Goal: Communication & Community: Answer question/provide support

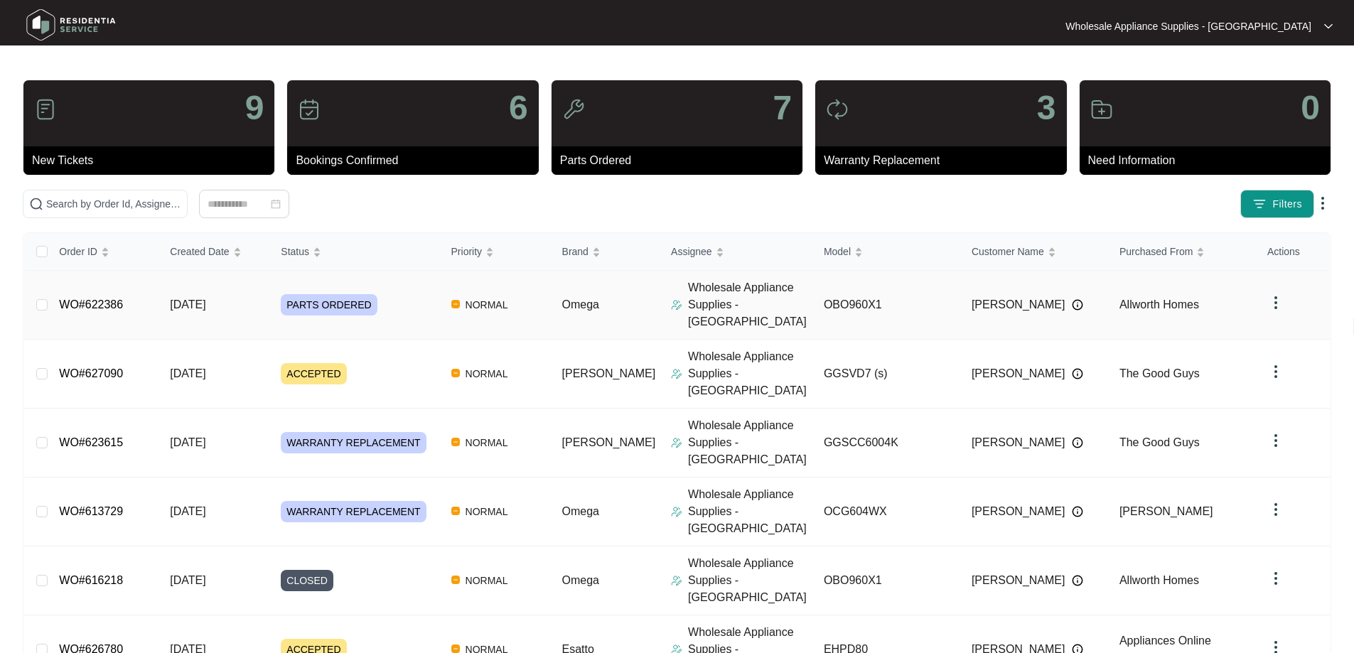
click at [728, 295] on p "Wholesale Appliance Supplies - [GEOGRAPHIC_DATA]" at bounding box center [750, 304] width 124 height 51
click at [97, 298] on link "WO#622386" at bounding box center [91, 304] width 64 height 12
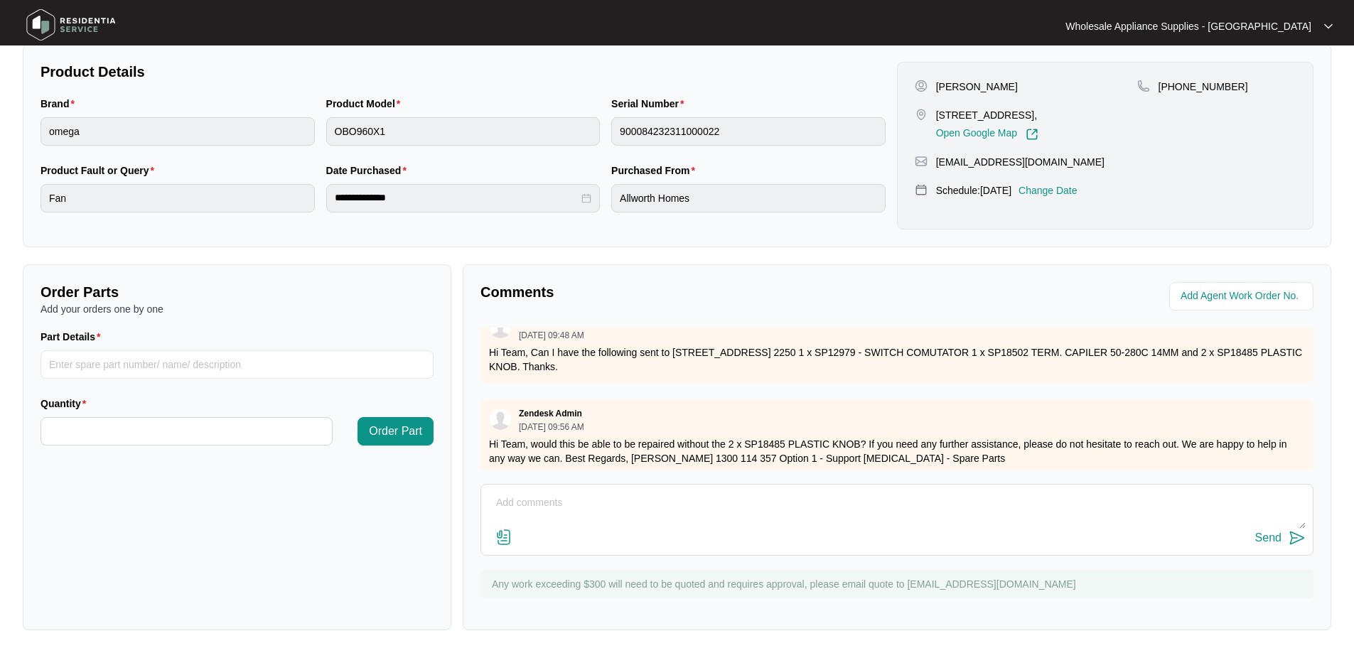
scroll to position [615, 0]
click at [752, 507] on textarea at bounding box center [896, 510] width 817 height 37
type textarea "h"
paste textarea "AFTER 1PM"
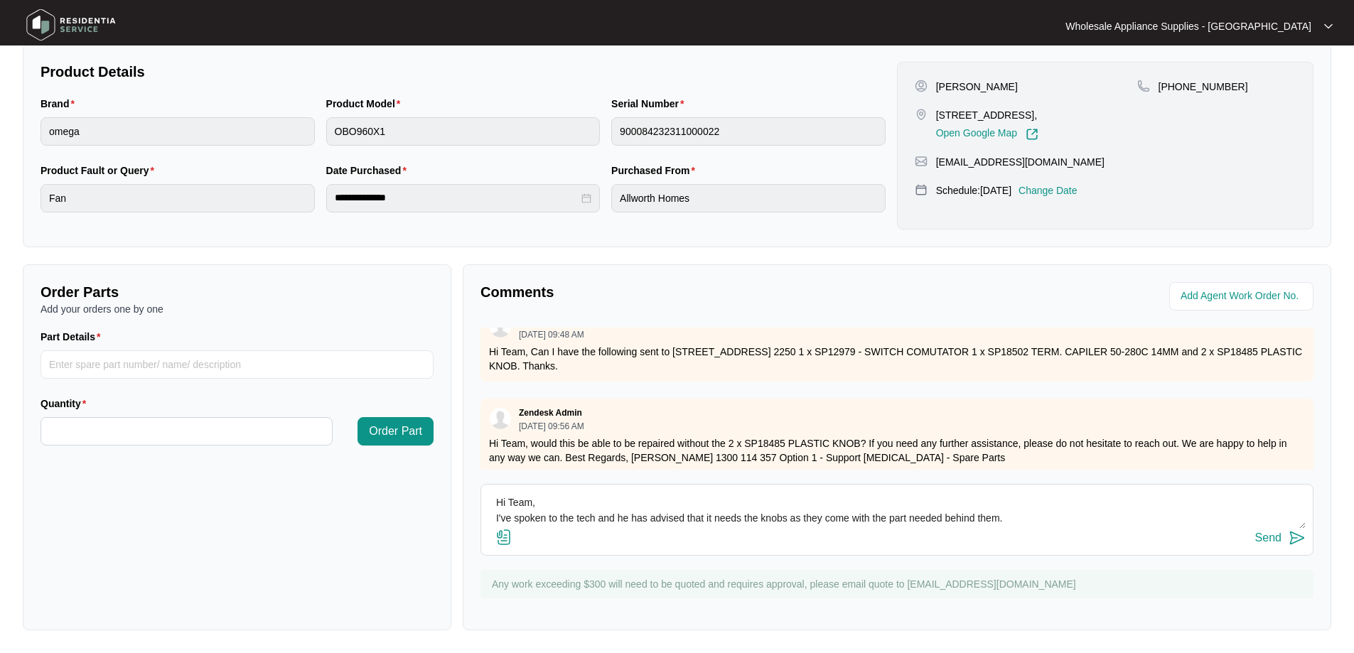
scroll to position [0, 0]
click at [1031, 520] on textarea "Hi Team, I've spoken to the tech and he has advised that it needs the knobs as …" at bounding box center [896, 510] width 817 height 37
paste textarea "240 PLASTIC KNOB TEETHTAN [MEDICAL_DATA] 2 SP18485"
type textarea "Hi Team, I've spoken to the tech and he has advised that it needs the knobs as …"
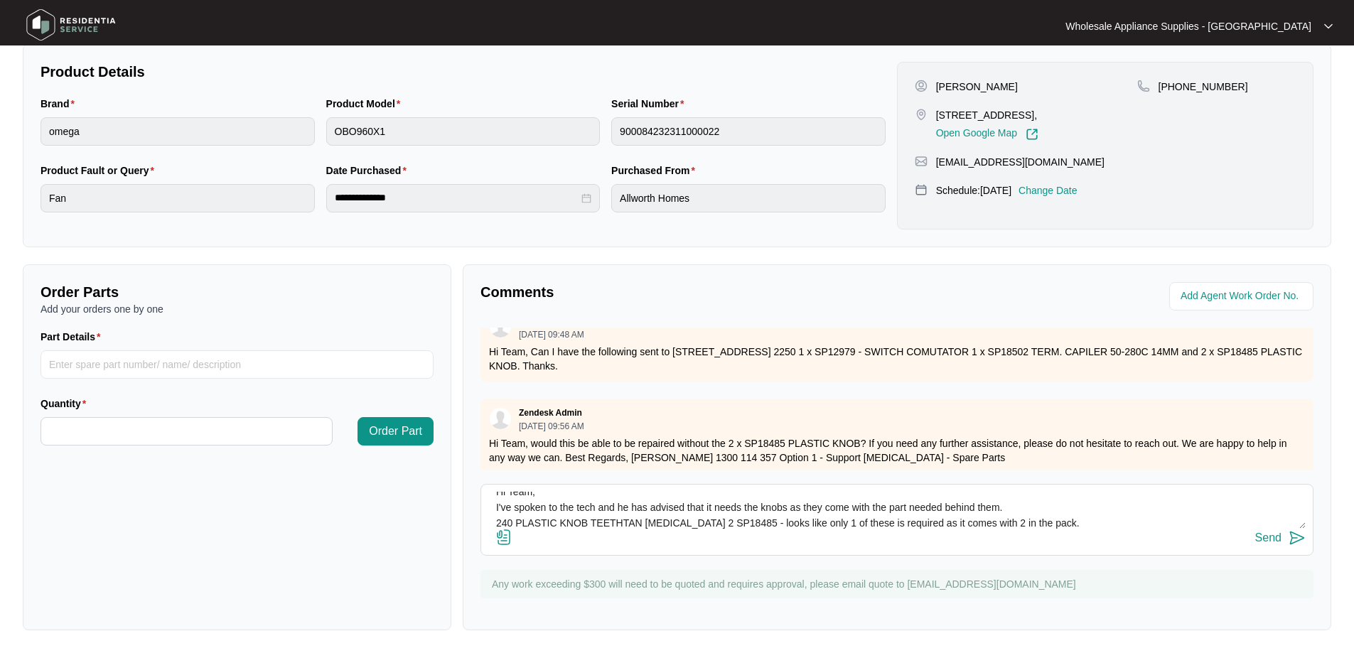
click at [1276, 539] on div "Send" at bounding box center [1268, 538] width 26 height 13
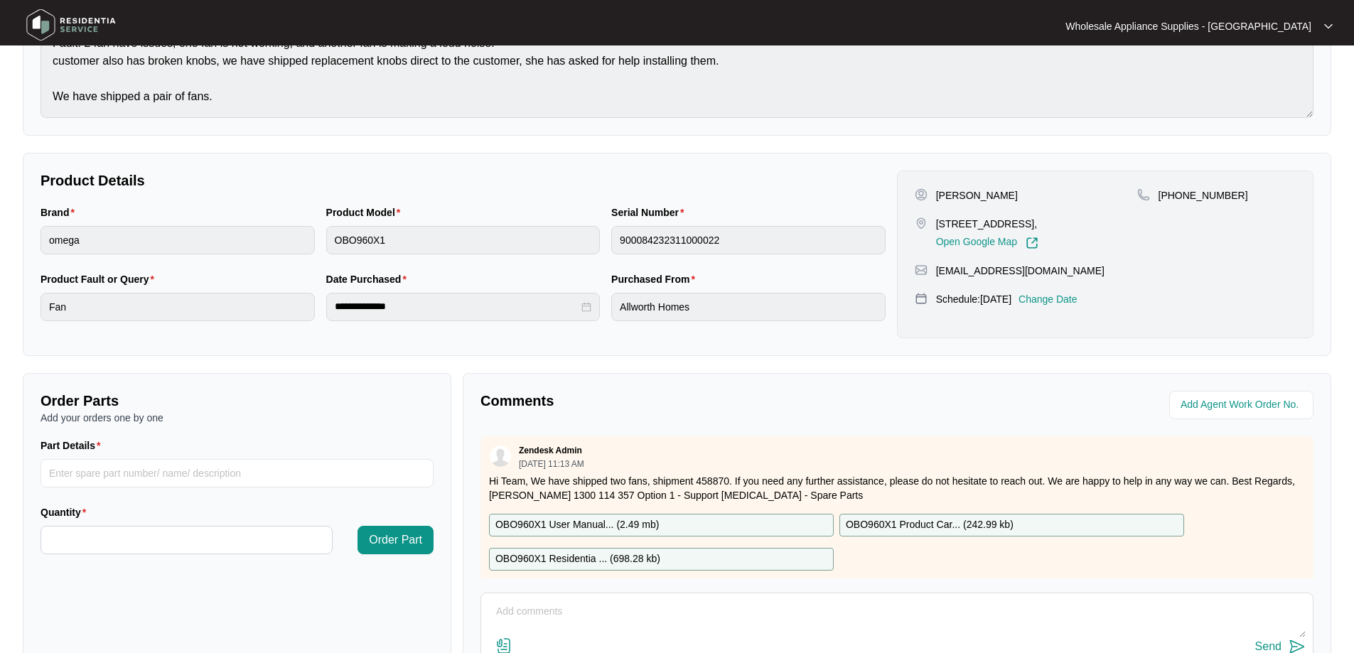
scroll to position [0, 0]
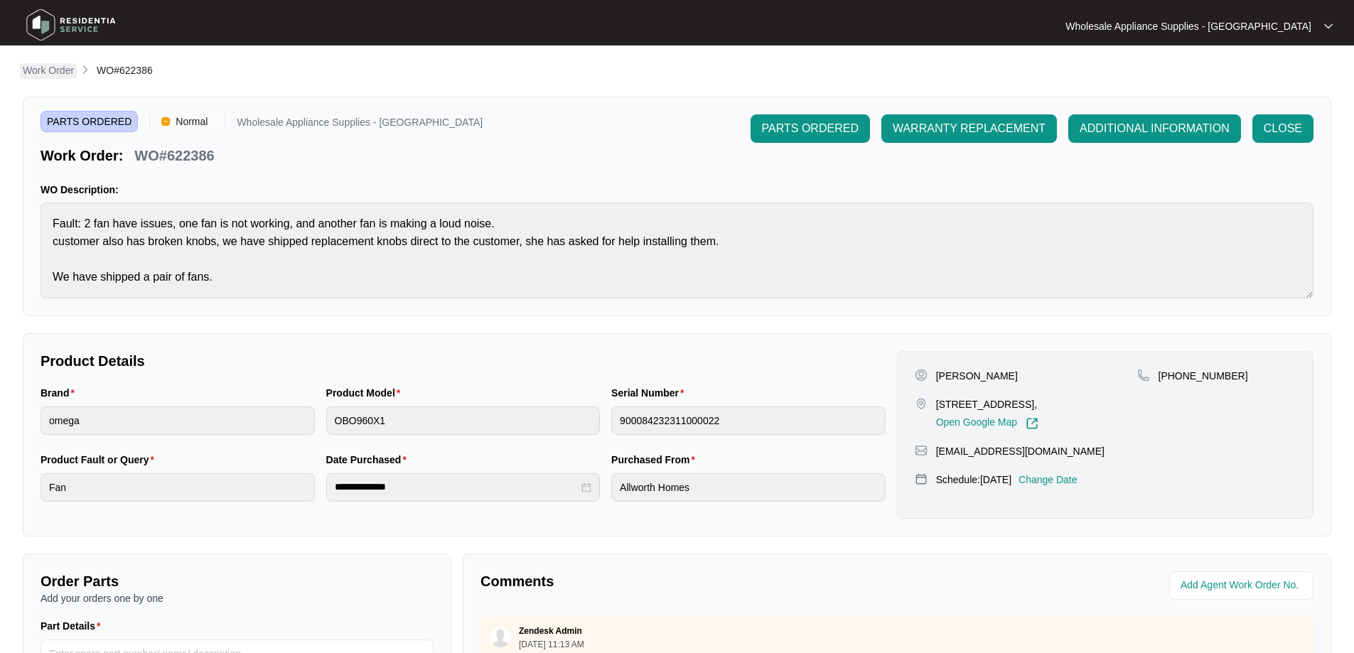
click at [65, 71] on p "Work Order" at bounding box center [48, 70] width 51 height 14
